Goal: Navigation & Orientation: Find specific page/section

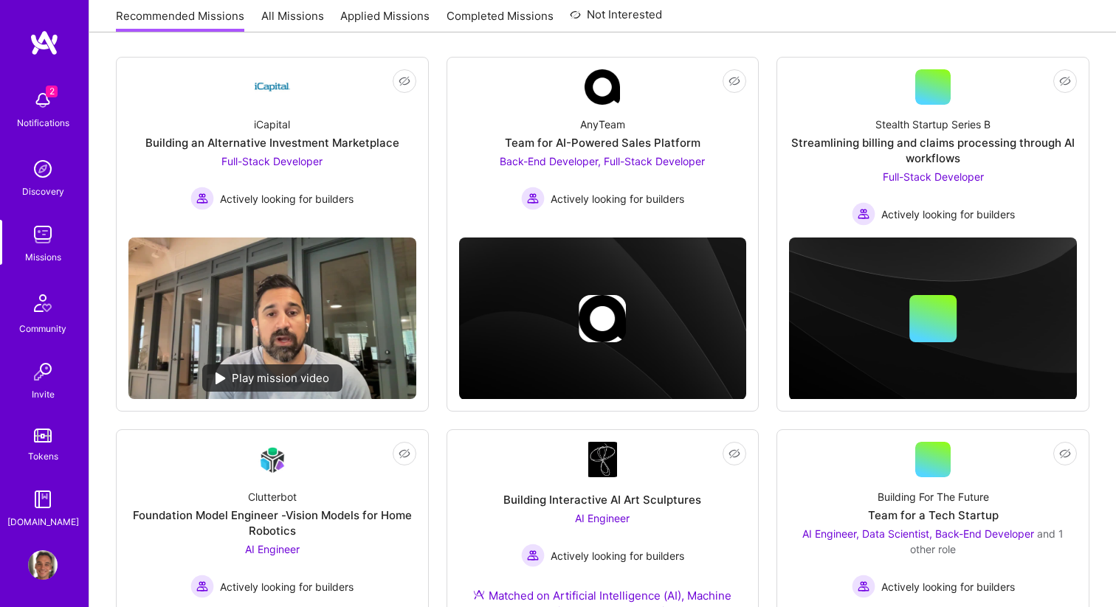
scroll to position [241, 0]
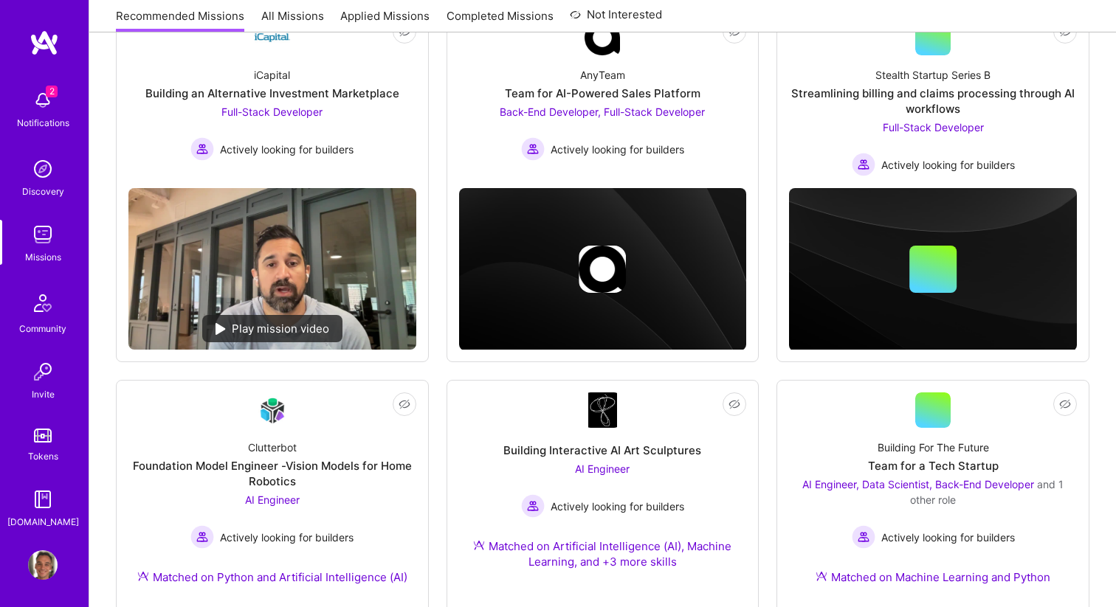
click at [39, 567] on img at bounding box center [43, 566] width 30 height 30
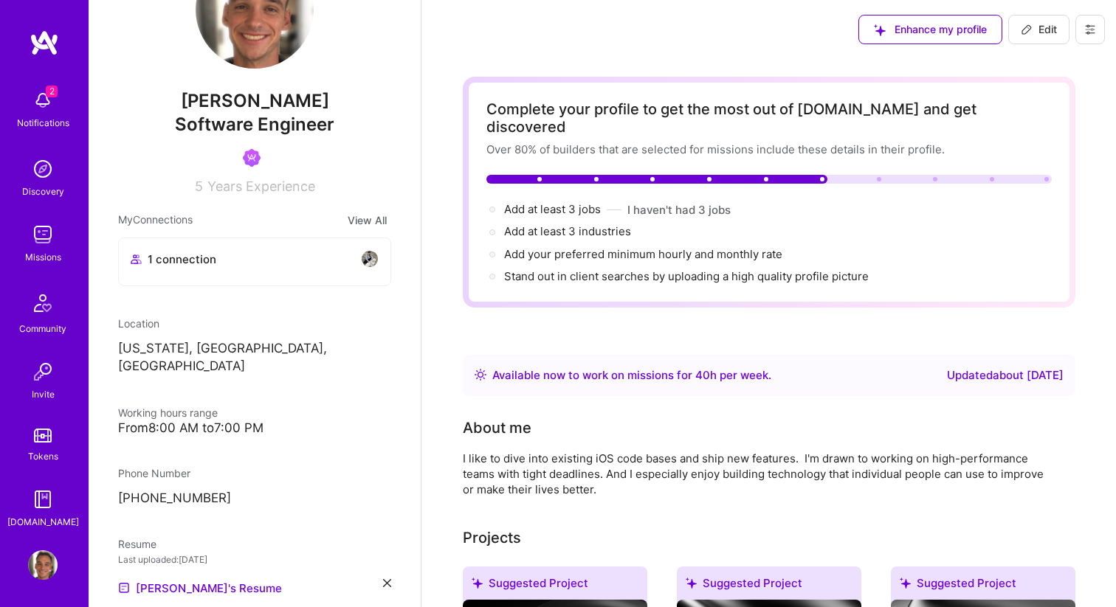
scroll to position [83, 0]
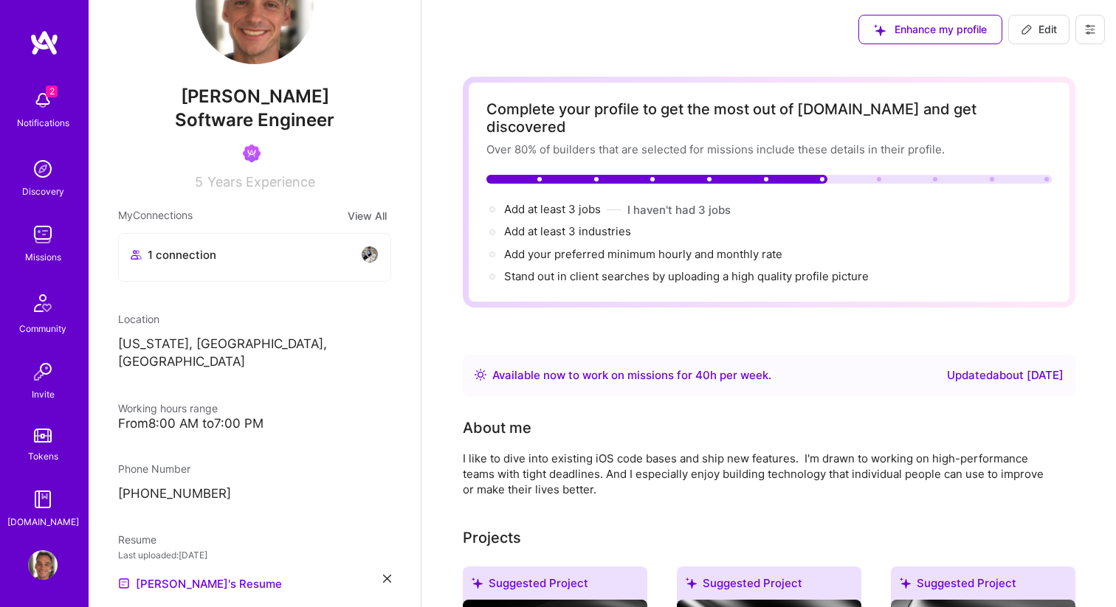
click at [49, 231] on img at bounding box center [43, 235] width 30 height 30
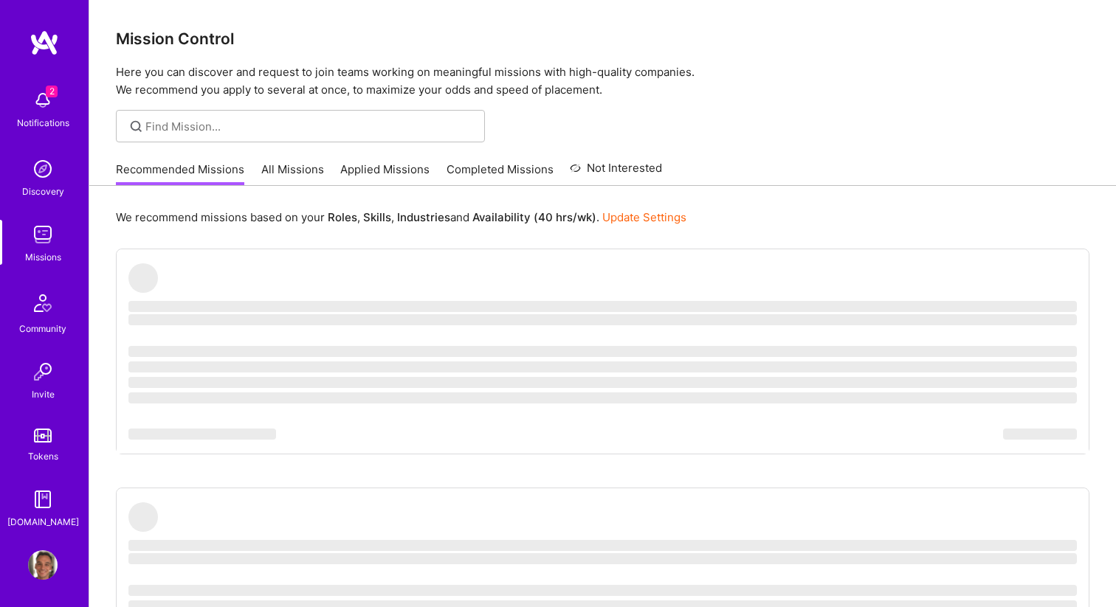
click at [41, 503] on img at bounding box center [43, 500] width 30 height 30
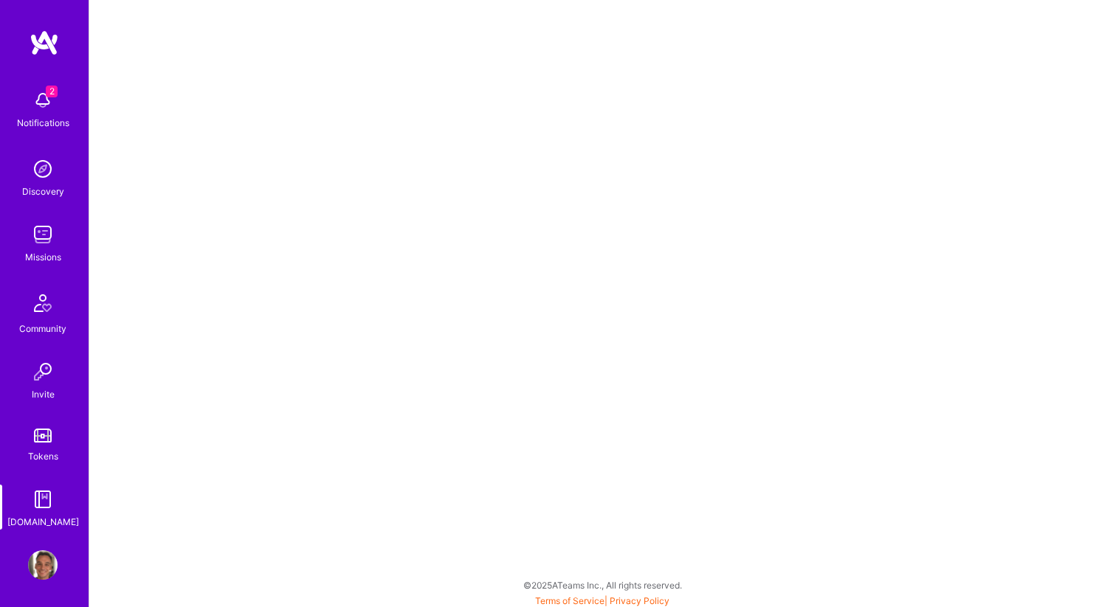
click at [42, 244] on img at bounding box center [43, 235] width 30 height 30
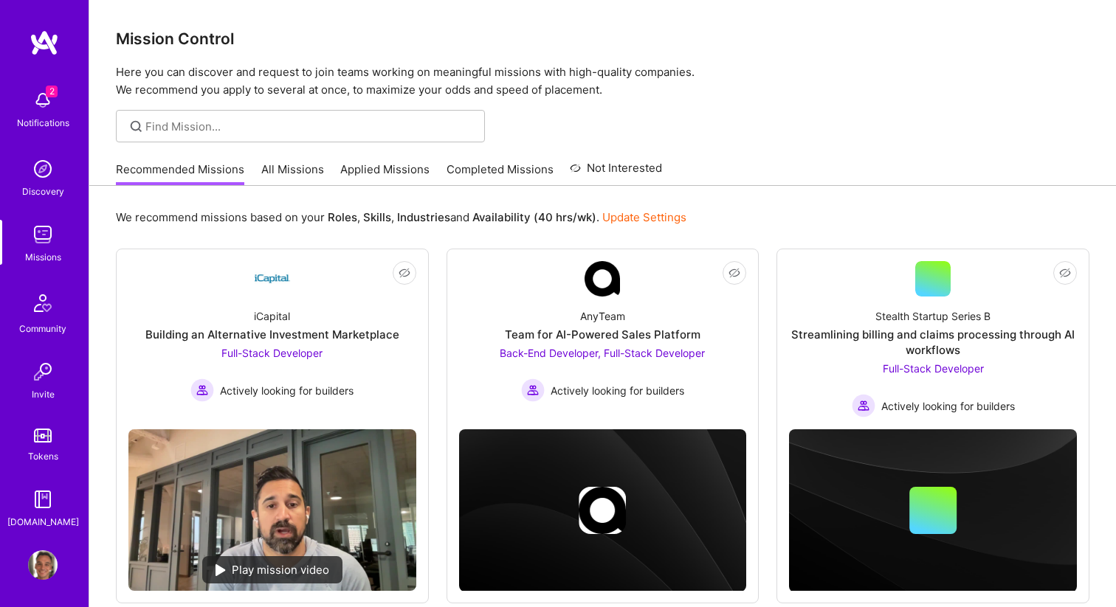
scroll to position [2, 0]
click at [499, 175] on link "Completed Missions" at bounding box center [499, 174] width 107 height 24
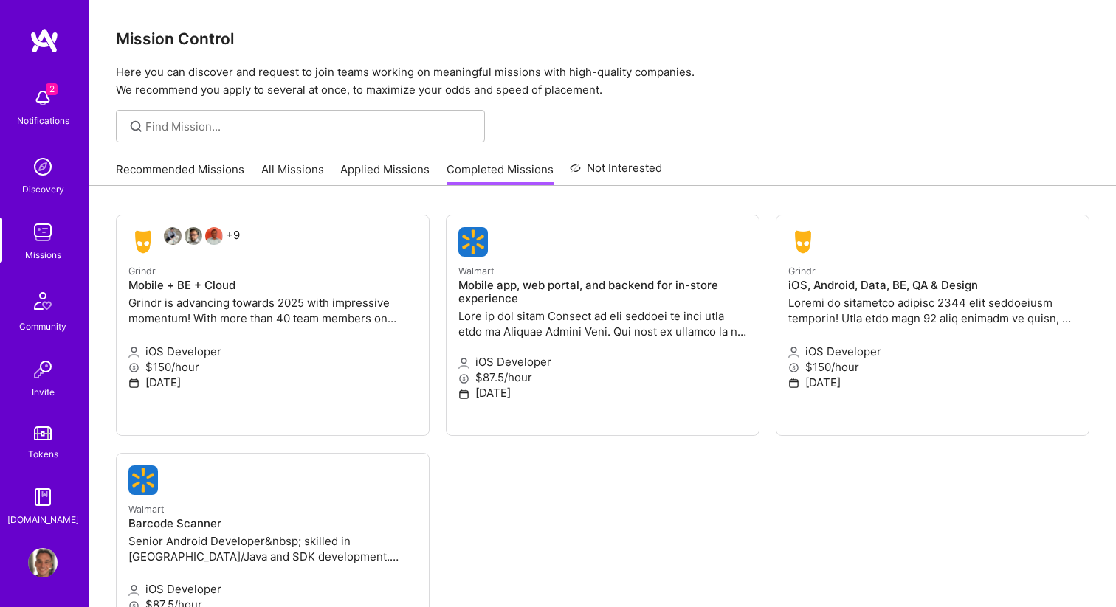
click at [39, 557] on img at bounding box center [43, 563] width 30 height 30
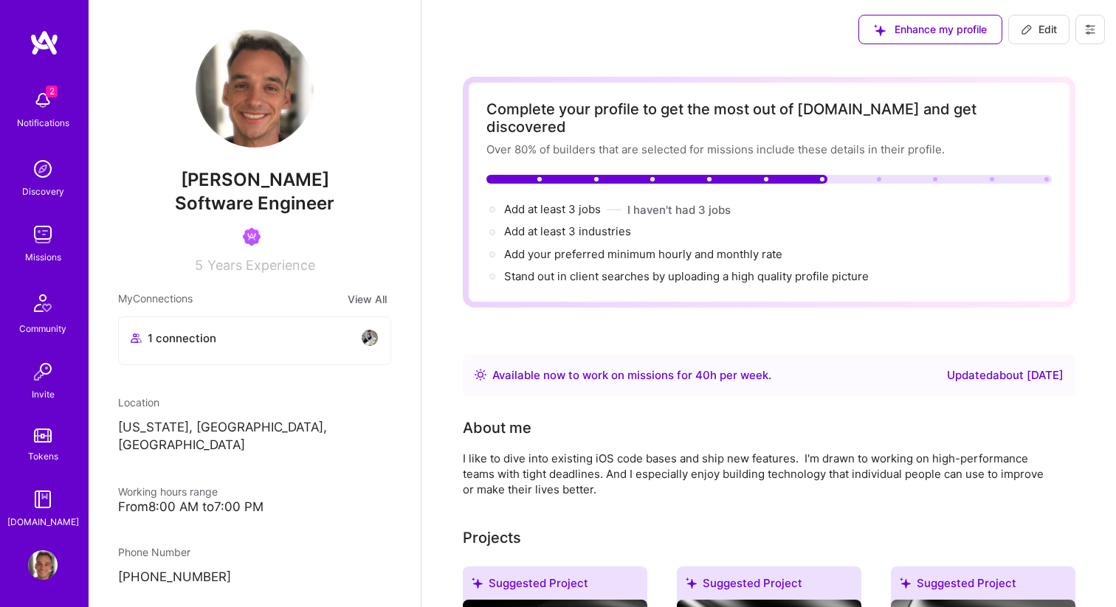
click at [43, 500] on img at bounding box center [43, 500] width 30 height 30
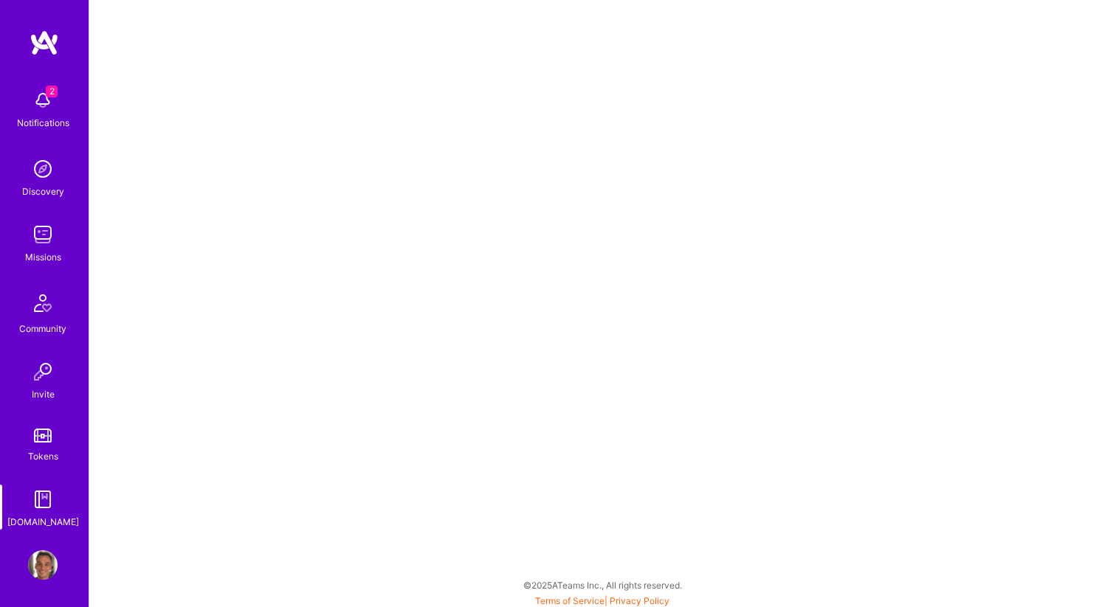
click at [39, 451] on div "Tokens" at bounding box center [43, 456] width 30 height 15
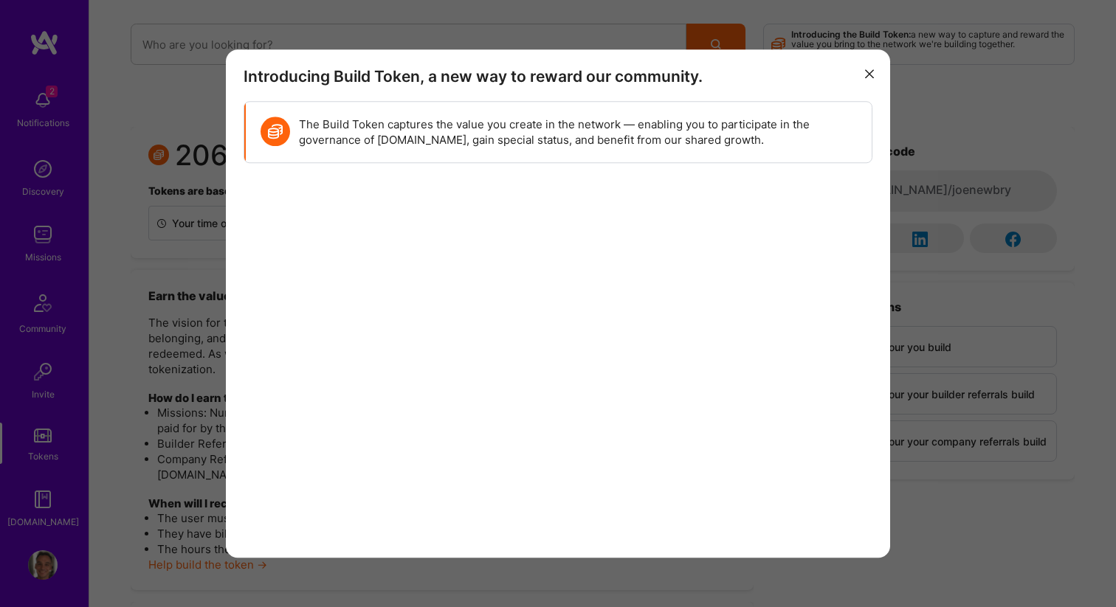
click at [870, 66] on button "modal" at bounding box center [869, 73] width 18 height 24
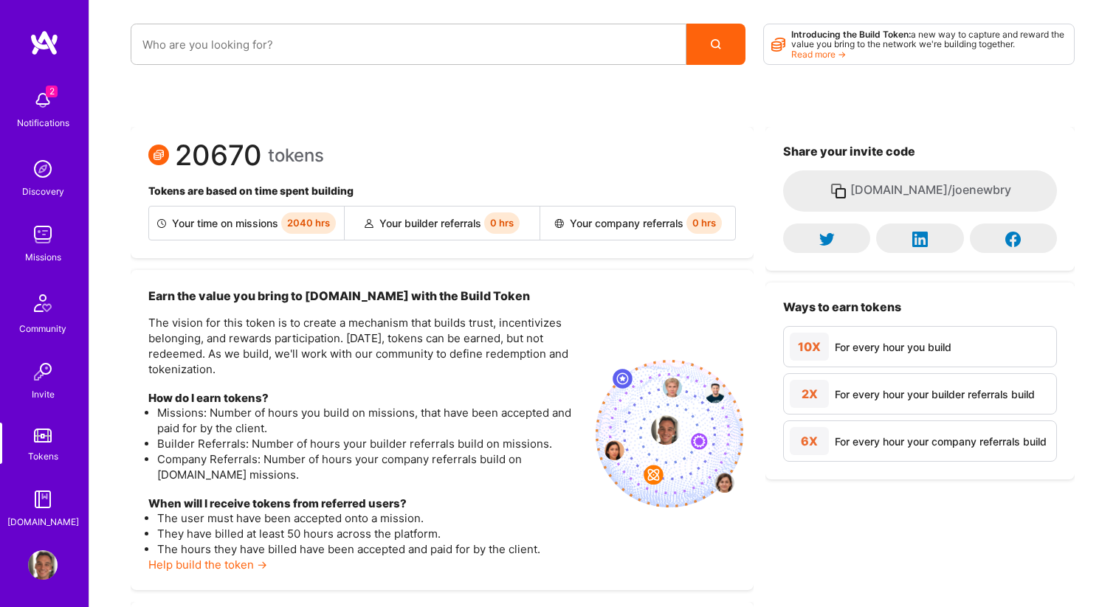
click at [45, 519] on div "[DOMAIN_NAME]" at bounding box center [43, 521] width 72 height 15
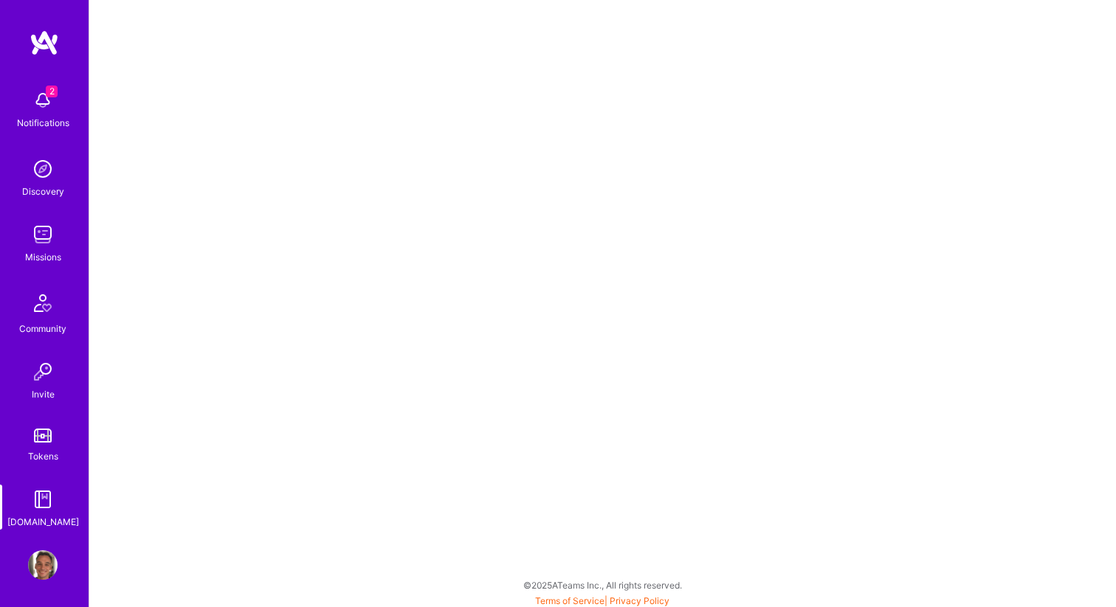
click at [39, 566] on img at bounding box center [43, 566] width 30 height 30
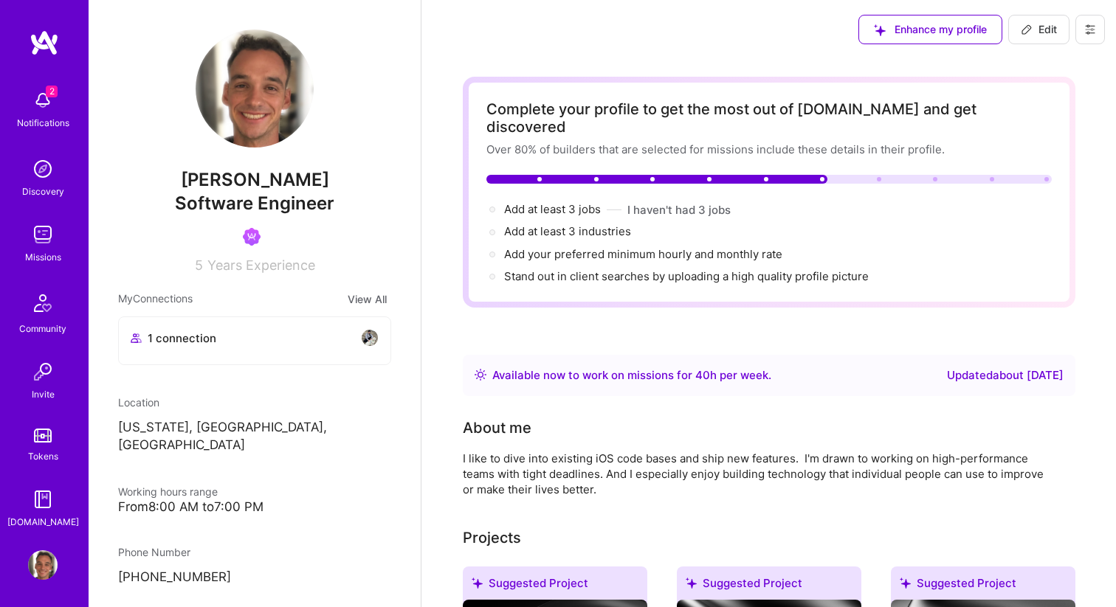
click at [42, 229] on img at bounding box center [43, 235] width 30 height 30
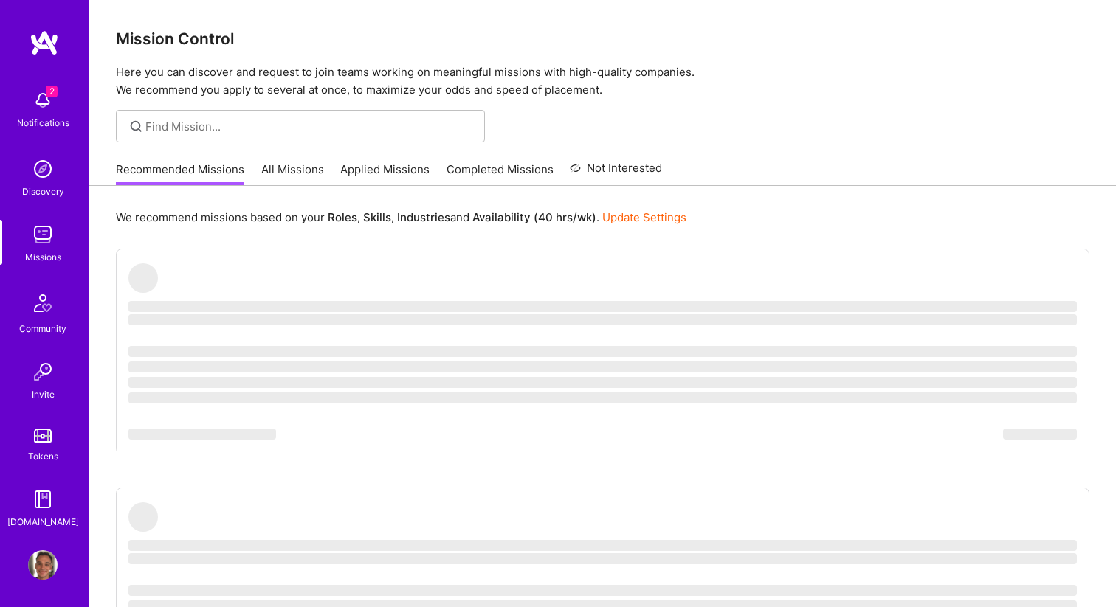
click at [494, 170] on link "Completed Missions" at bounding box center [499, 174] width 107 height 24
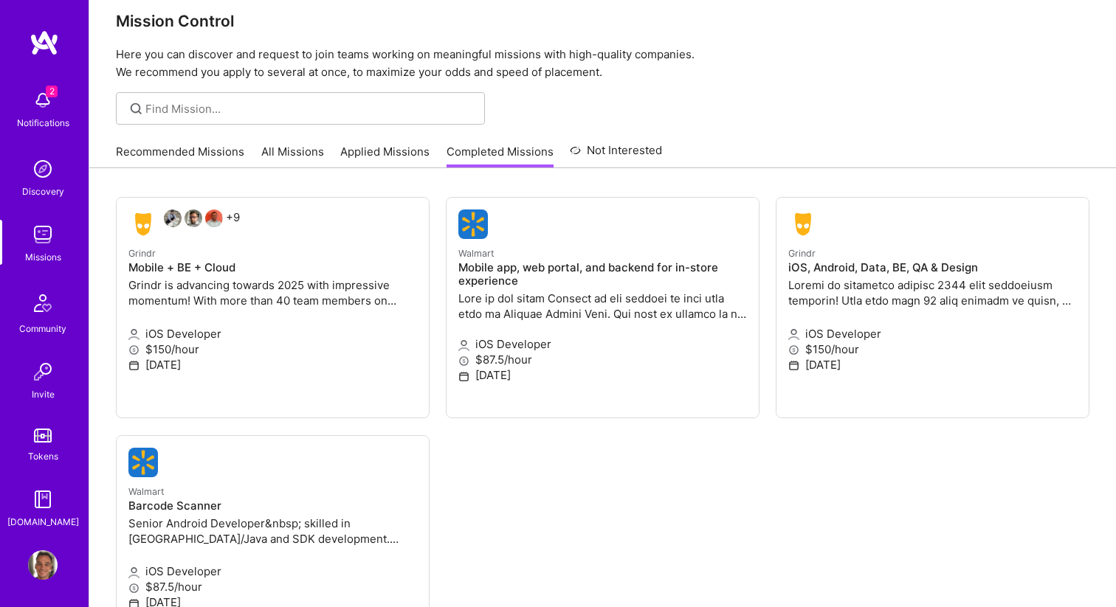
scroll to position [21, 0]
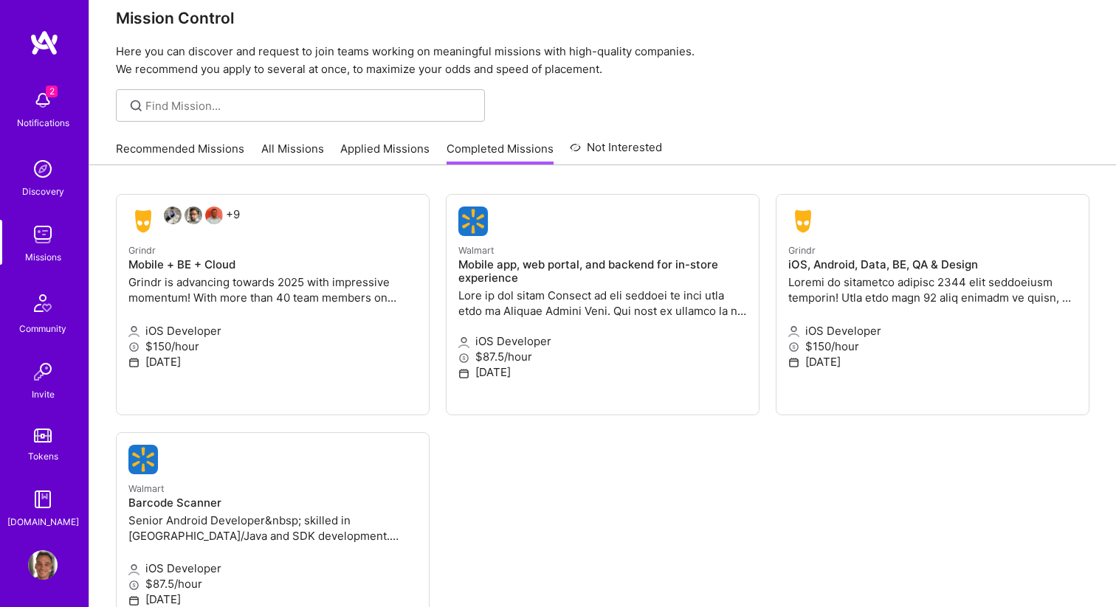
click at [956, 487] on ul "+9 Grindr Mobile + BE + Cloud Grindr is advancing towards 2025 with impressive …" at bounding box center [602, 446] width 973 height 504
click at [904, 288] on p at bounding box center [932, 290] width 289 height 31
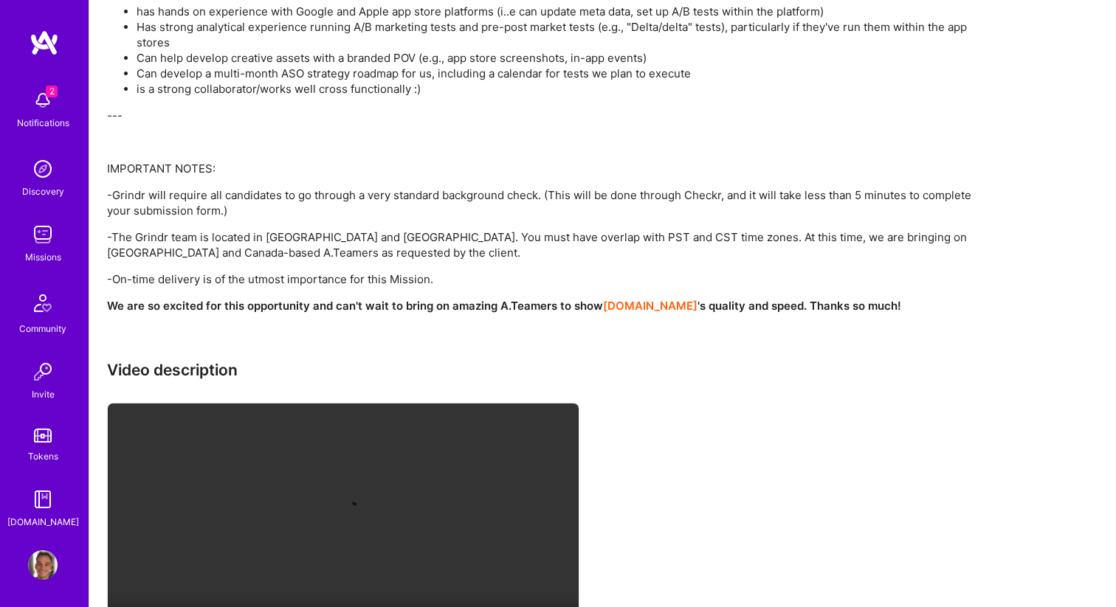
scroll to position [1209, 0]
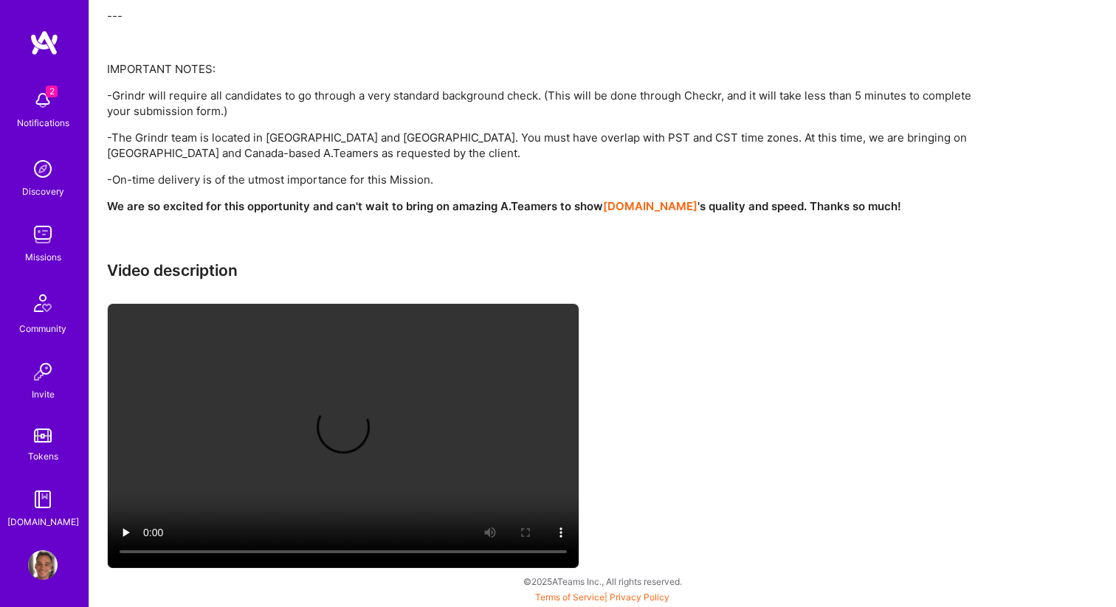
click at [44, 504] on img at bounding box center [43, 500] width 30 height 30
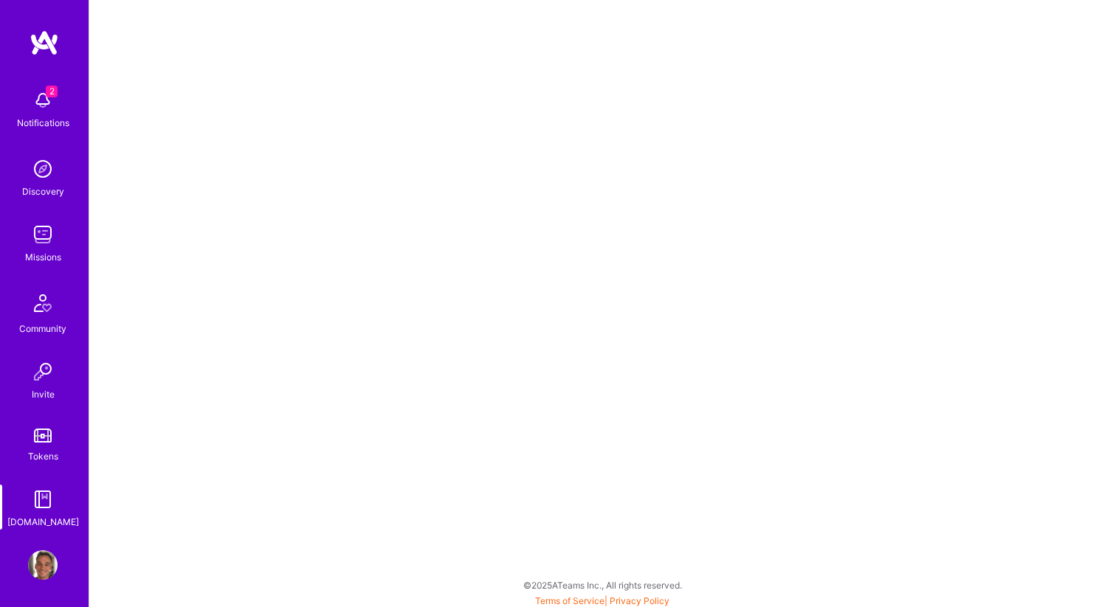
click at [35, 430] on img at bounding box center [43, 436] width 18 height 14
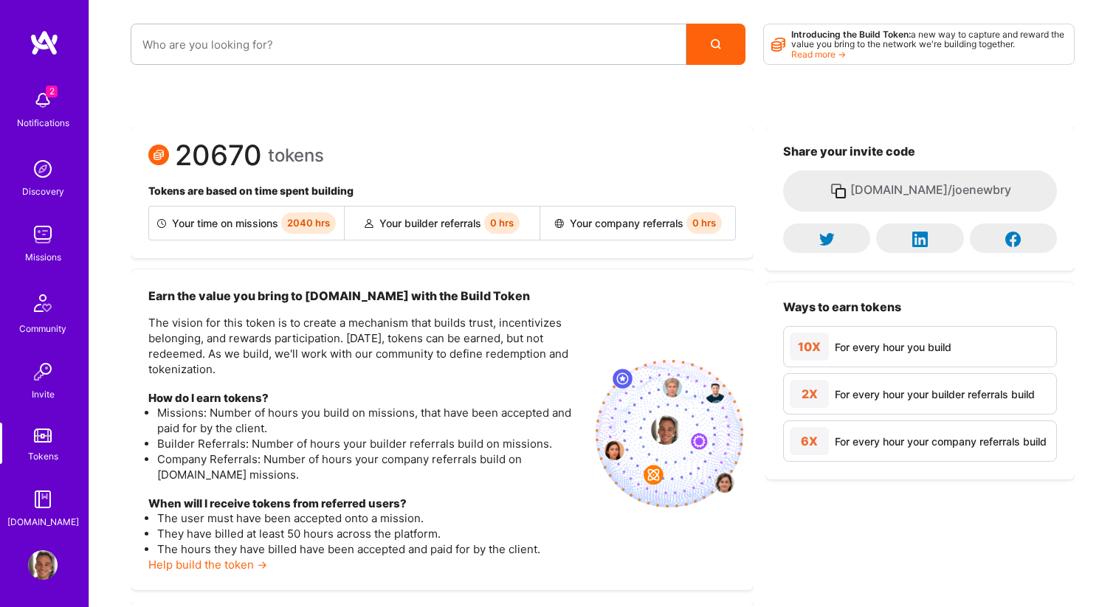
click at [39, 368] on img at bounding box center [43, 372] width 30 height 30
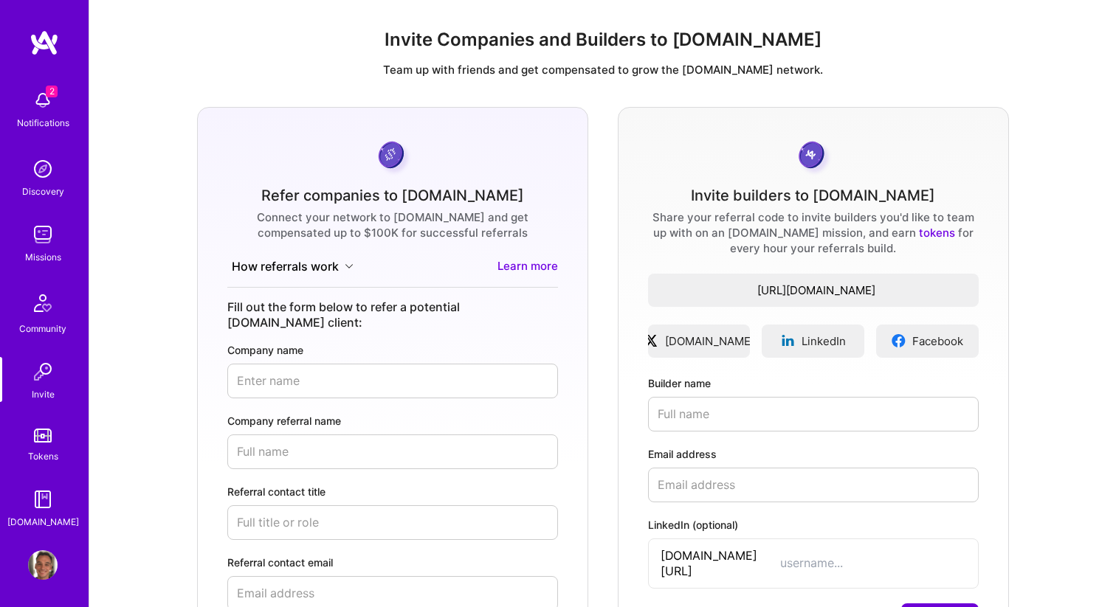
click at [42, 232] on img at bounding box center [43, 235] width 30 height 30
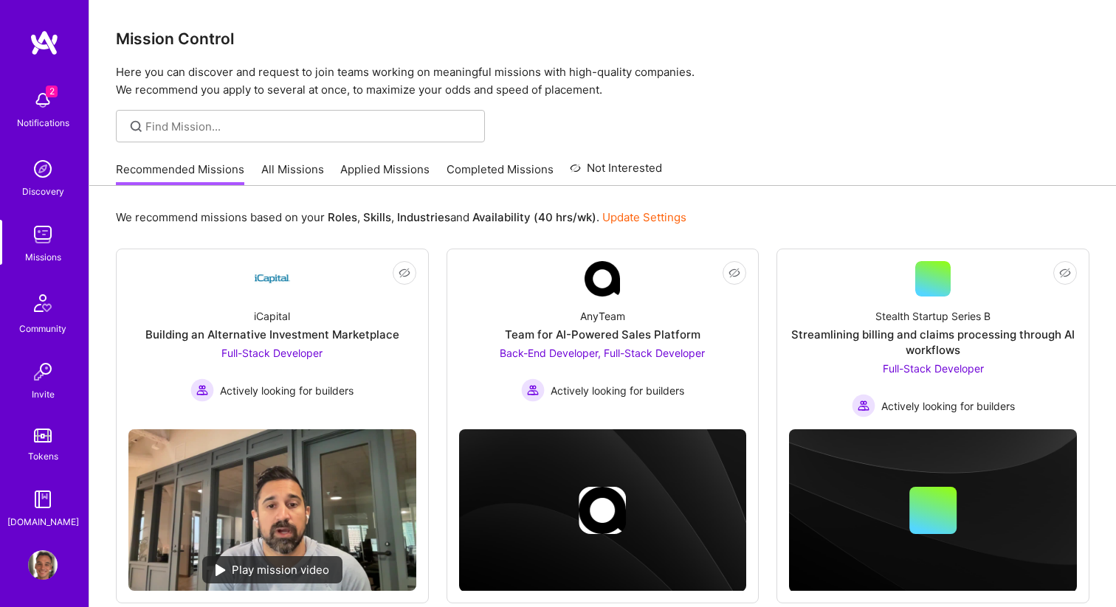
click at [464, 165] on link "Completed Missions" at bounding box center [499, 174] width 107 height 24
